Goal: Transaction & Acquisition: Purchase product/service

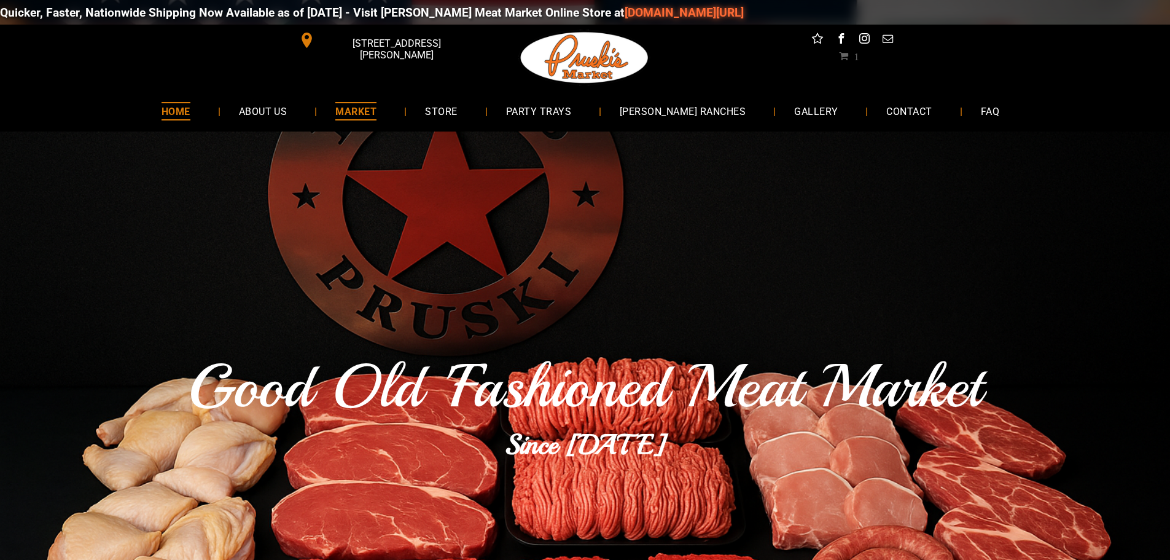
click at [377, 113] on span "MARKET" at bounding box center [355, 111] width 41 height 18
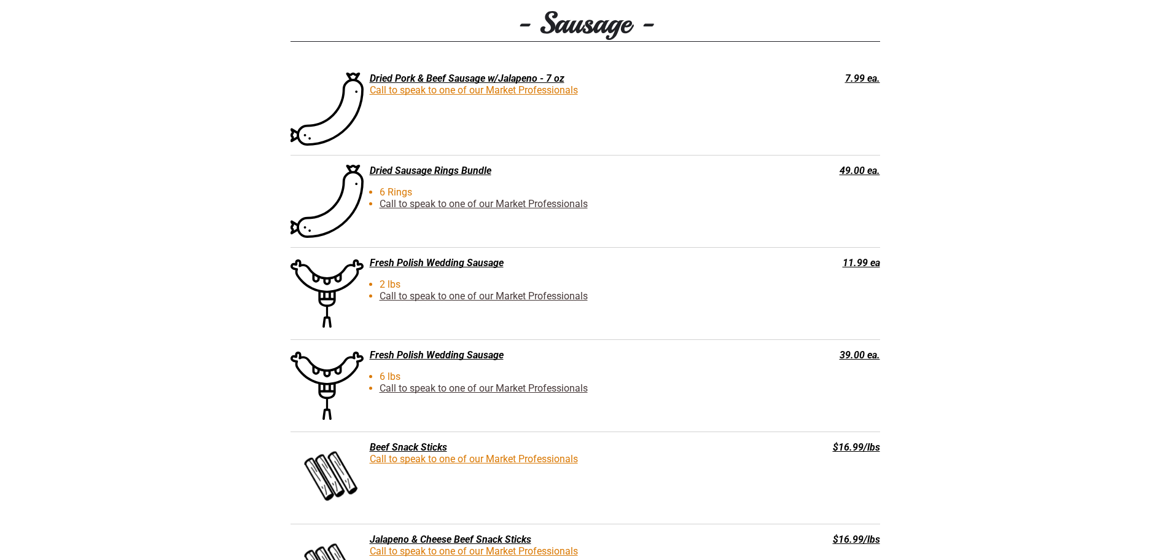
scroll to position [2089, 0]
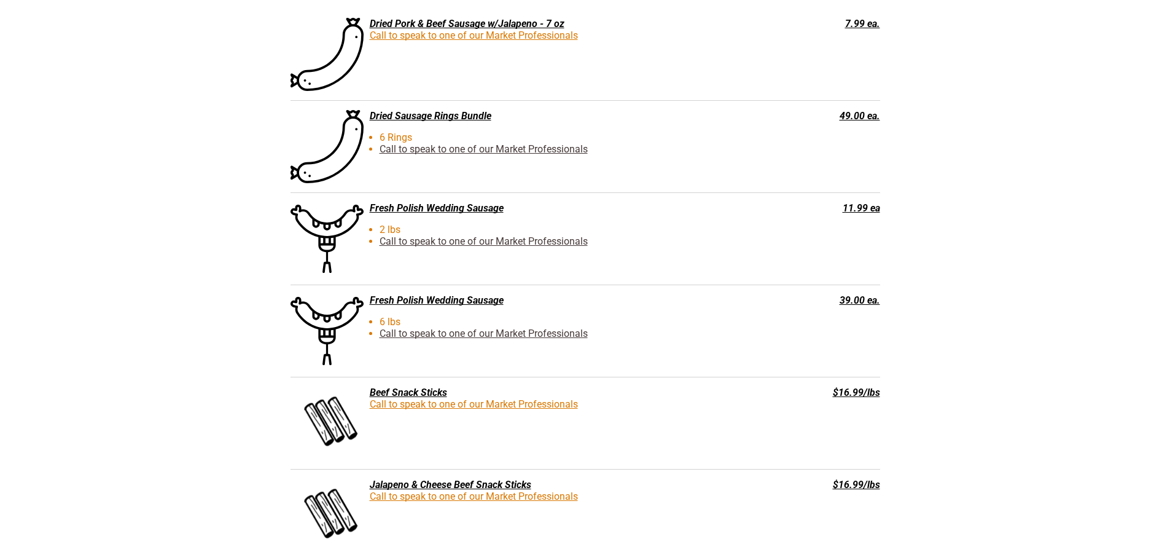
click at [458, 303] on div "Fresh Polish Wedding Sausage" at bounding box center [524, 300] width 466 height 12
click at [413, 303] on div "Fresh Polish Wedding Sausage" at bounding box center [524, 300] width 466 height 12
click at [413, 302] on div "Fresh Polish Wedding Sausage" at bounding box center [524, 300] width 466 height 12
click at [733, 324] on li "6 lbs" at bounding box center [545, 322] width 441 height 12
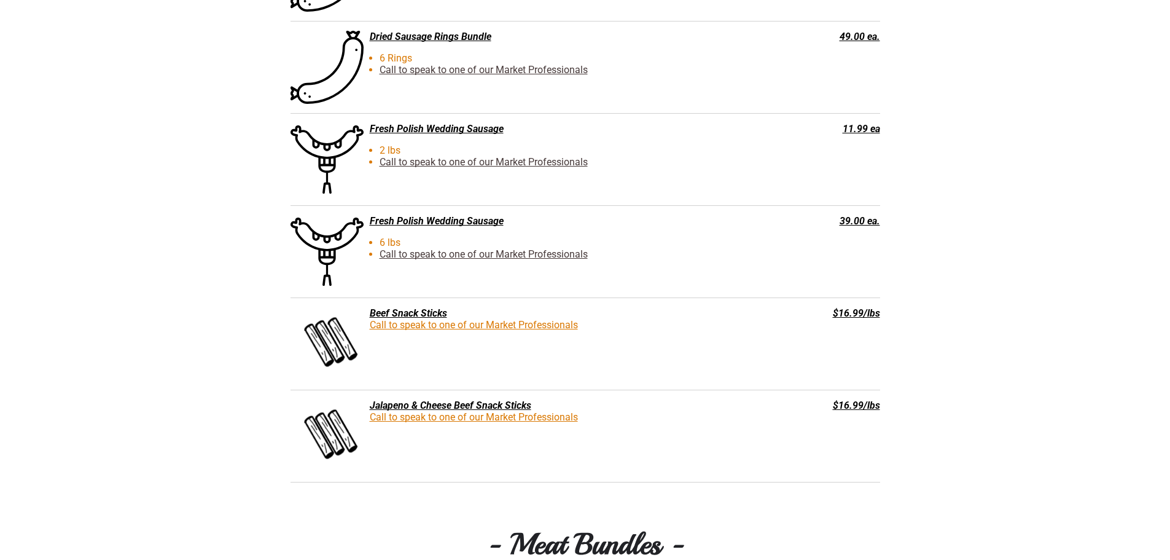
scroll to position [2150, 0]
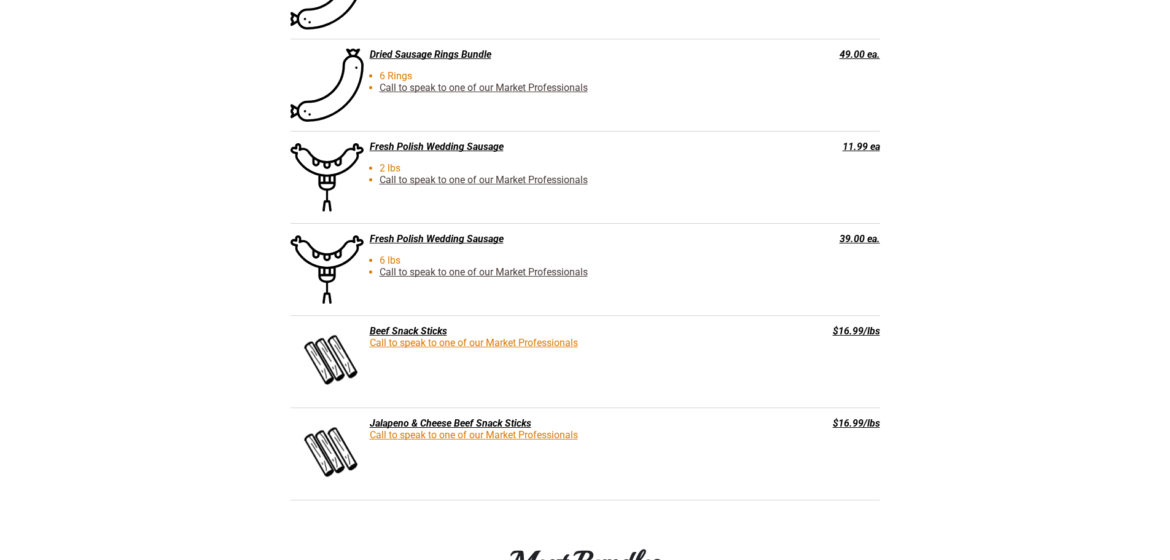
click at [326, 262] on li "6 lbs" at bounding box center [545, 260] width 441 height 12
click at [433, 244] on div "Fresh Polish Wedding Sausage" at bounding box center [524, 239] width 466 height 12
